Goal: Task Accomplishment & Management: Use online tool/utility

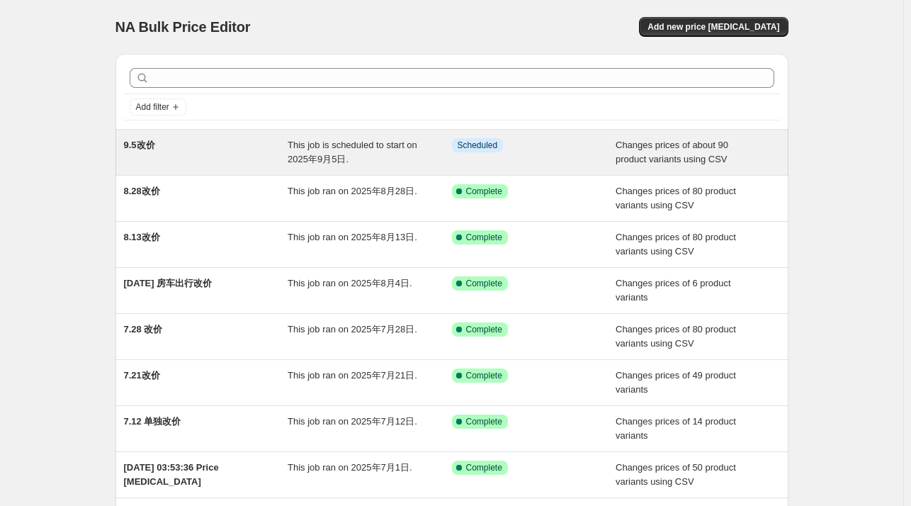
click at [385, 157] on div "This job is scheduled to start on 2025年9月5日." at bounding box center [370, 152] width 164 height 28
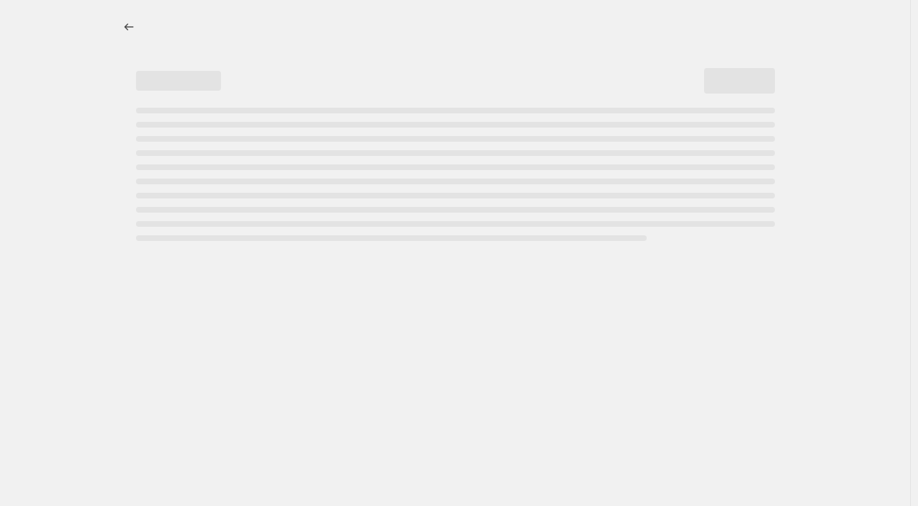
click at [385, 157] on div "Page loading" at bounding box center [455, 174] width 639 height 133
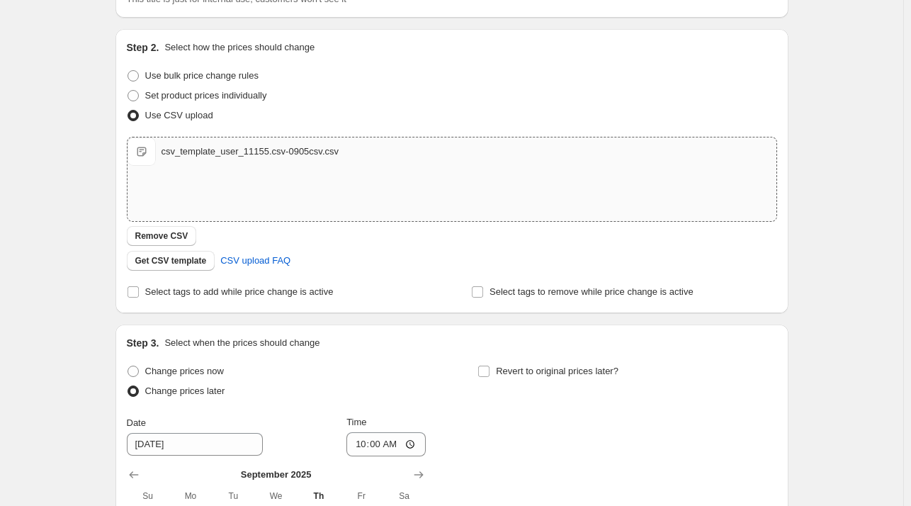
scroll to position [213, 0]
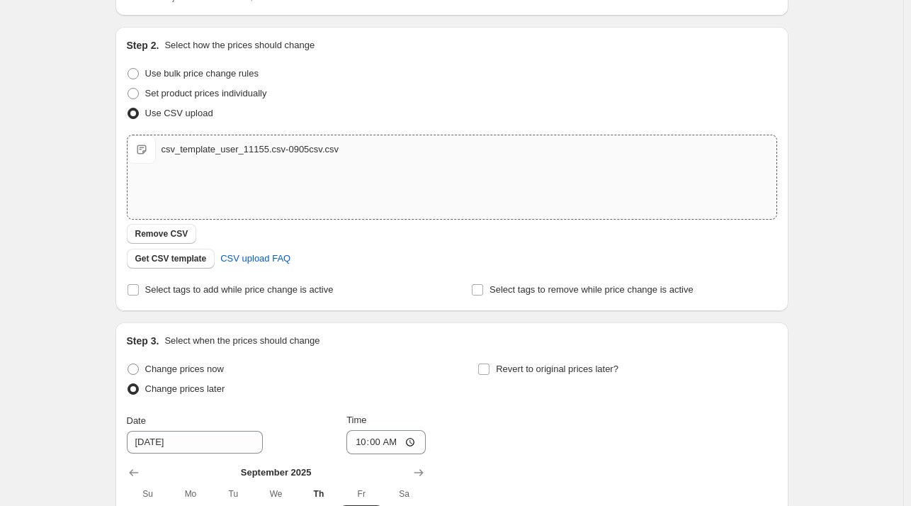
click at [329, 181] on div "csv_template_user_11155.csv-0905csv.csv csv_template_user_11155.csv-0905csv.csv" at bounding box center [452, 177] width 649 height 84
type input "C:\fakepath\v2正式_csv_template_user_11155.csv-0905csv正式.csv"
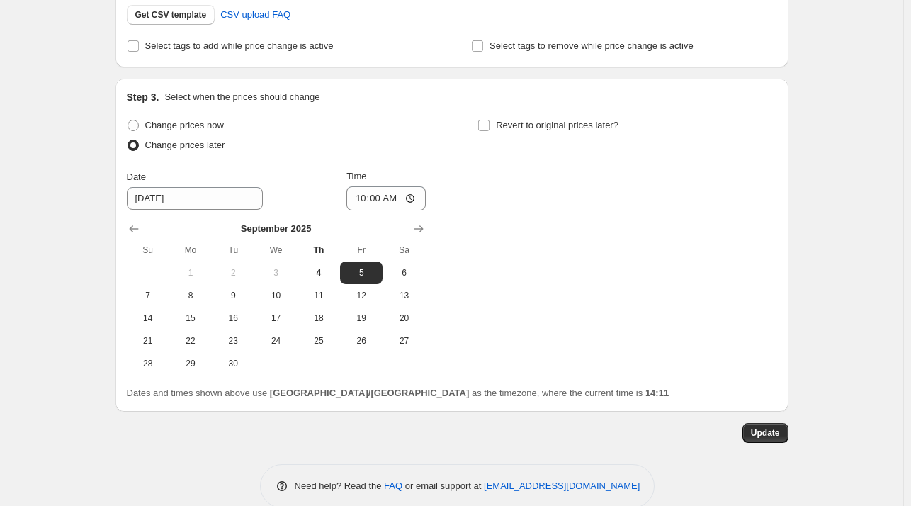
scroll to position [479, 0]
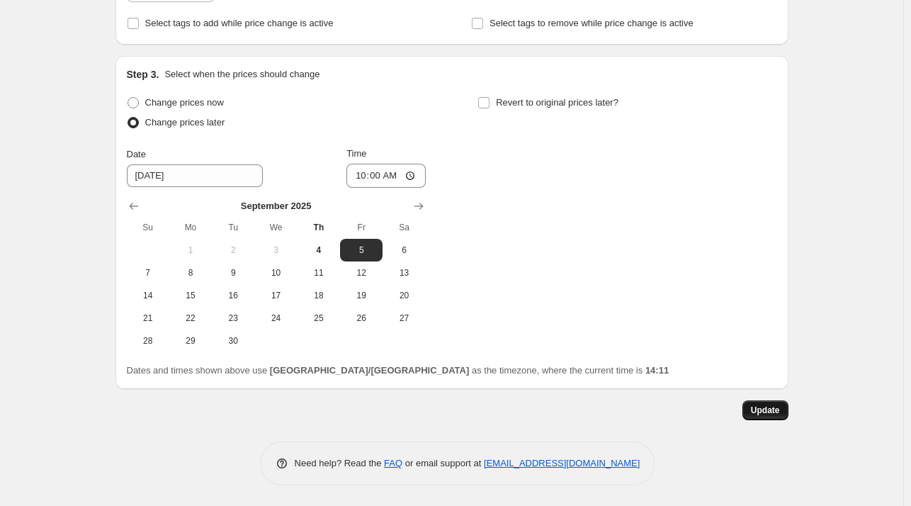
click at [750, 409] on button "Update" at bounding box center [765, 410] width 46 height 20
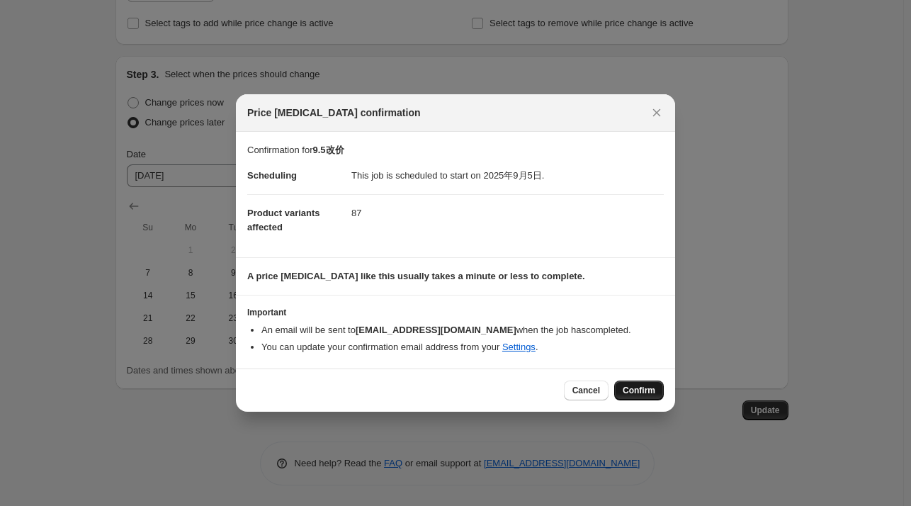
click at [646, 380] on button "Confirm" at bounding box center [639, 390] width 50 height 20
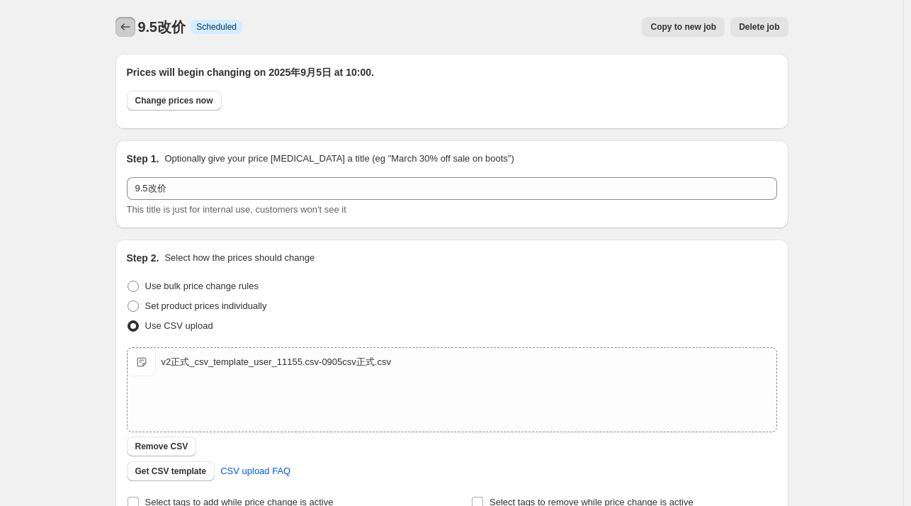
click at [130, 26] on icon "Price change jobs" at bounding box center [125, 27] width 14 height 14
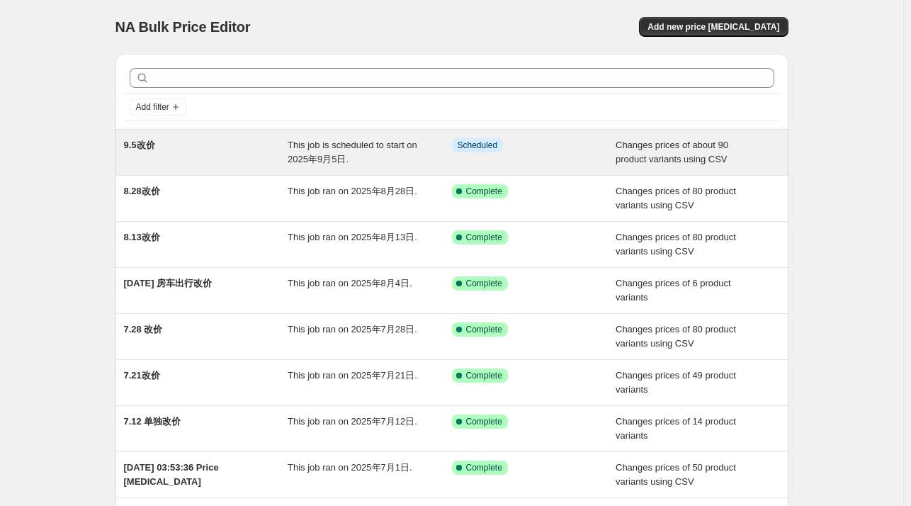
click at [417, 147] on span "This job is scheduled to start on 2025年9月5日." at bounding box center [353, 152] width 130 height 25
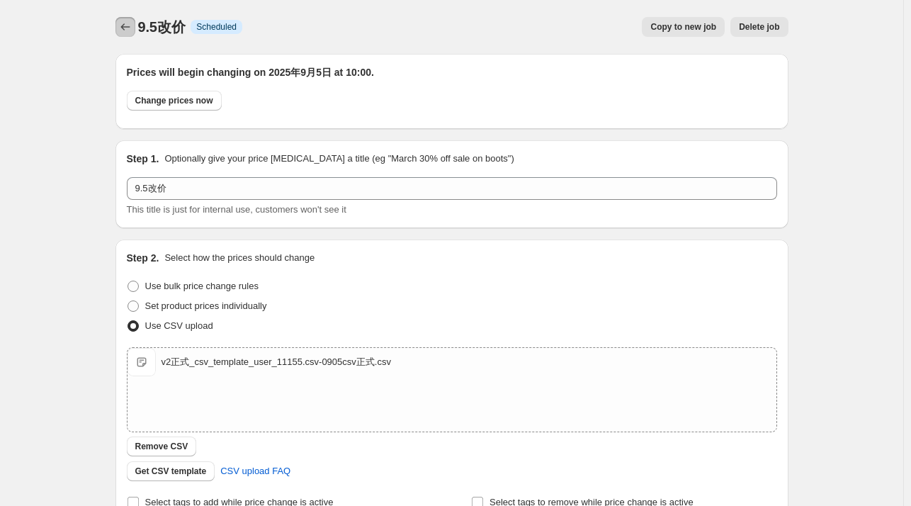
click at [124, 23] on icon "Price change jobs" at bounding box center [125, 27] width 14 height 14
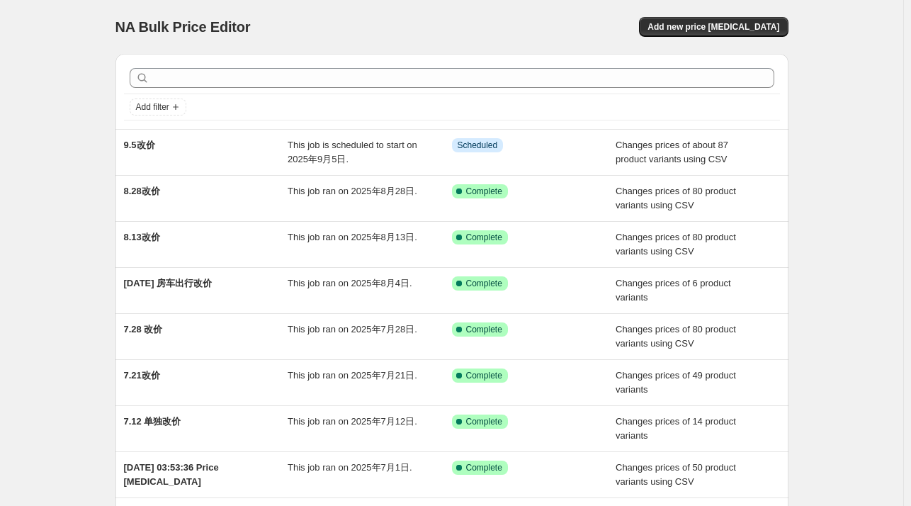
click at [883, 147] on div "NA Bulk Price Editor. This page is ready NA Bulk Price Editor Add new price [ME…" at bounding box center [451, 365] width 903 height 730
